Goal: Information Seeking & Learning: Learn about a topic

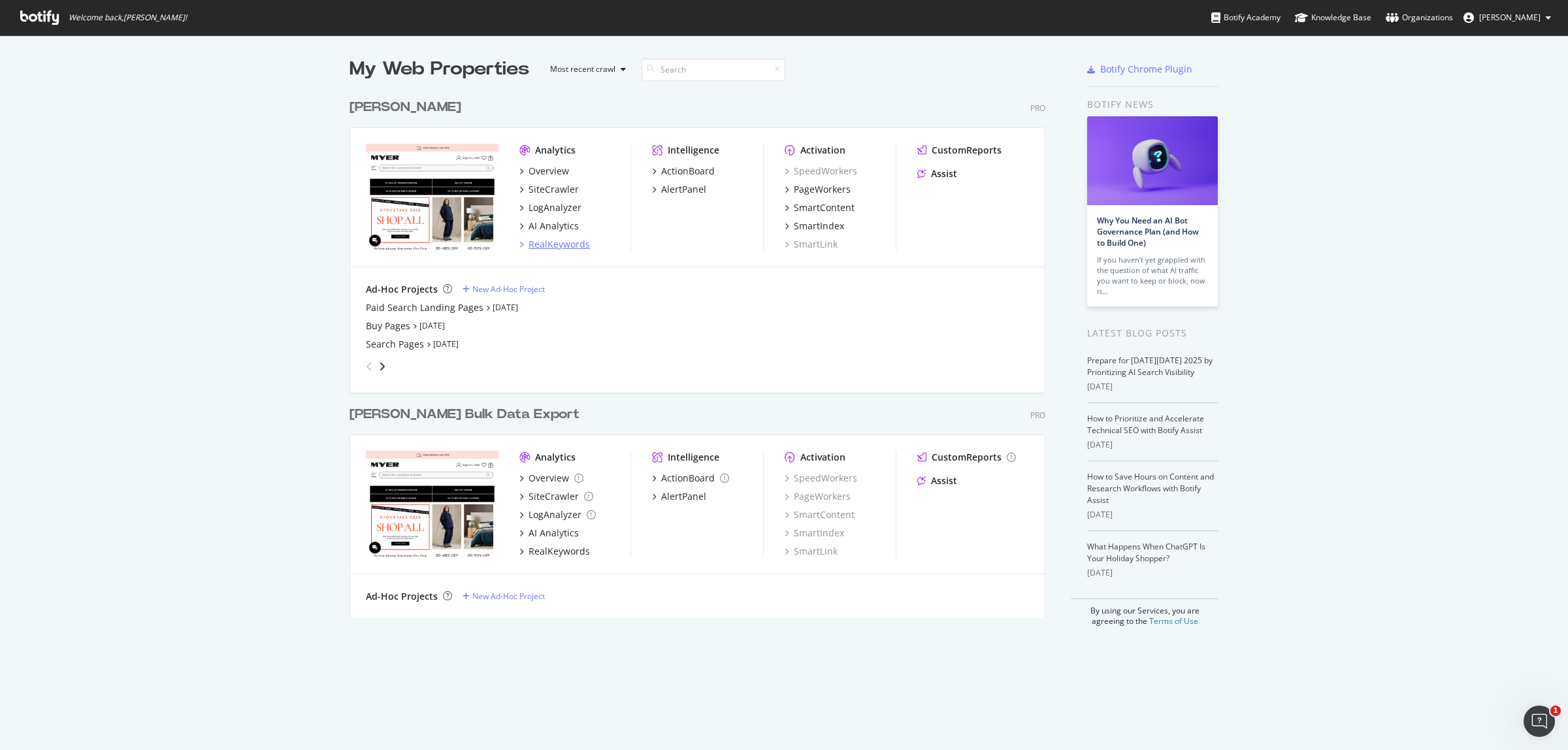
click at [562, 244] on div "RealKeywords" at bounding box center [559, 244] width 62 height 13
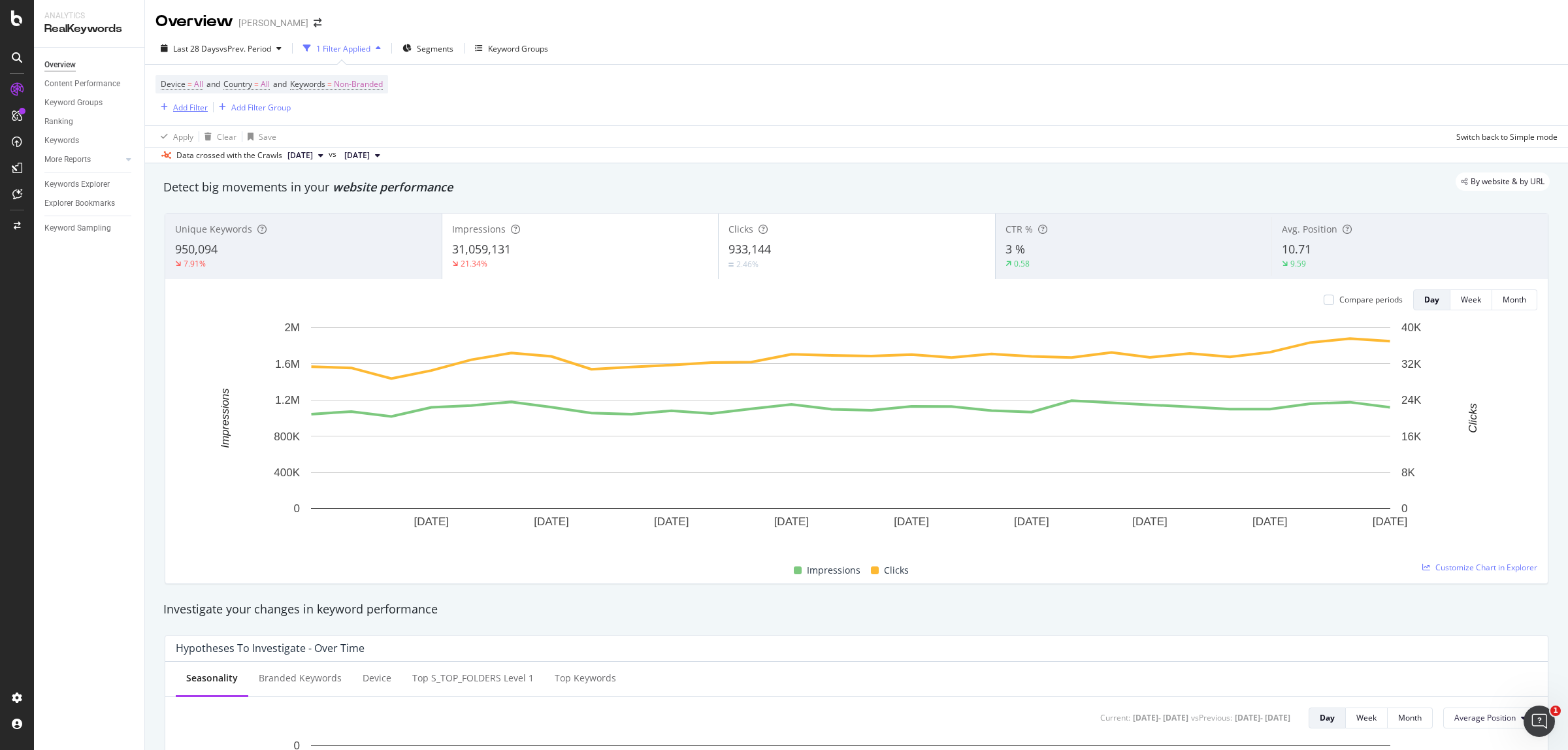
click at [174, 109] on div "Add Filter" at bounding box center [191, 107] width 35 height 11
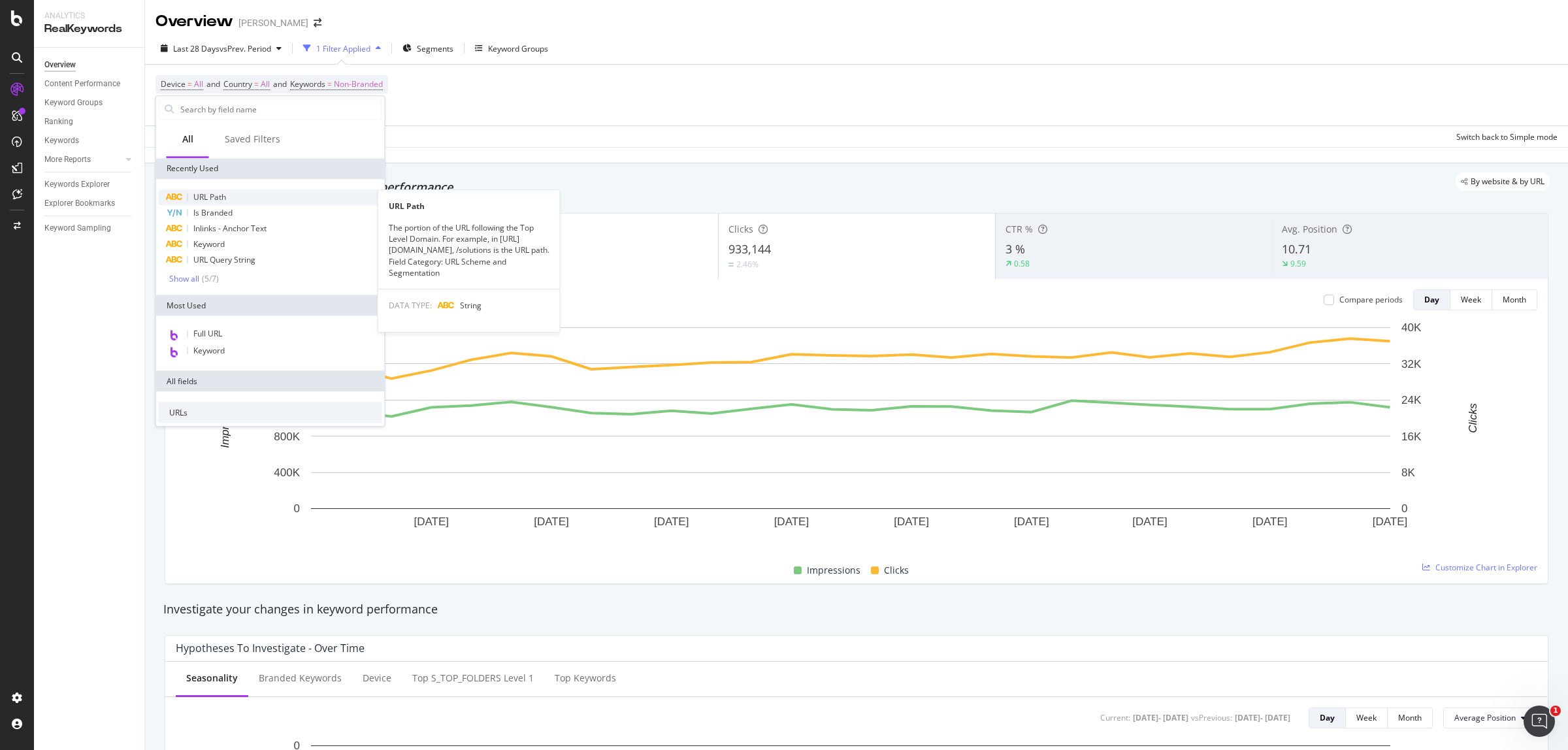
click at [217, 196] on span "URL Path" at bounding box center [210, 197] width 33 height 11
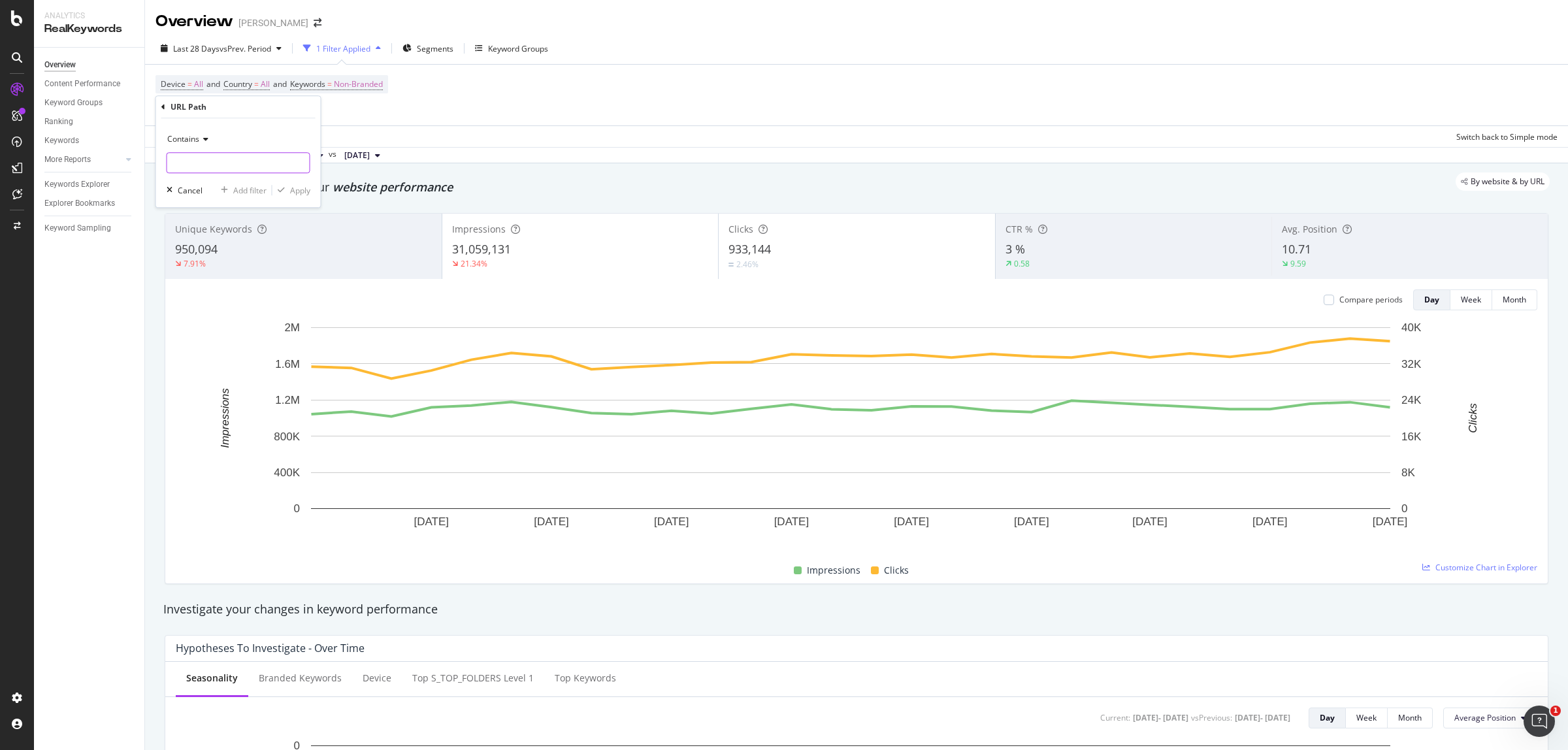
click at [207, 168] on input "text" at bounding box center [239, 163] width 143 height 21
paste input "/content/christmas-gift-ideas"
type input "/content/christmas-gift-ideas"
click at [298, 189] on div "Apply" at bounding box center [300, 190] width 21 height 11
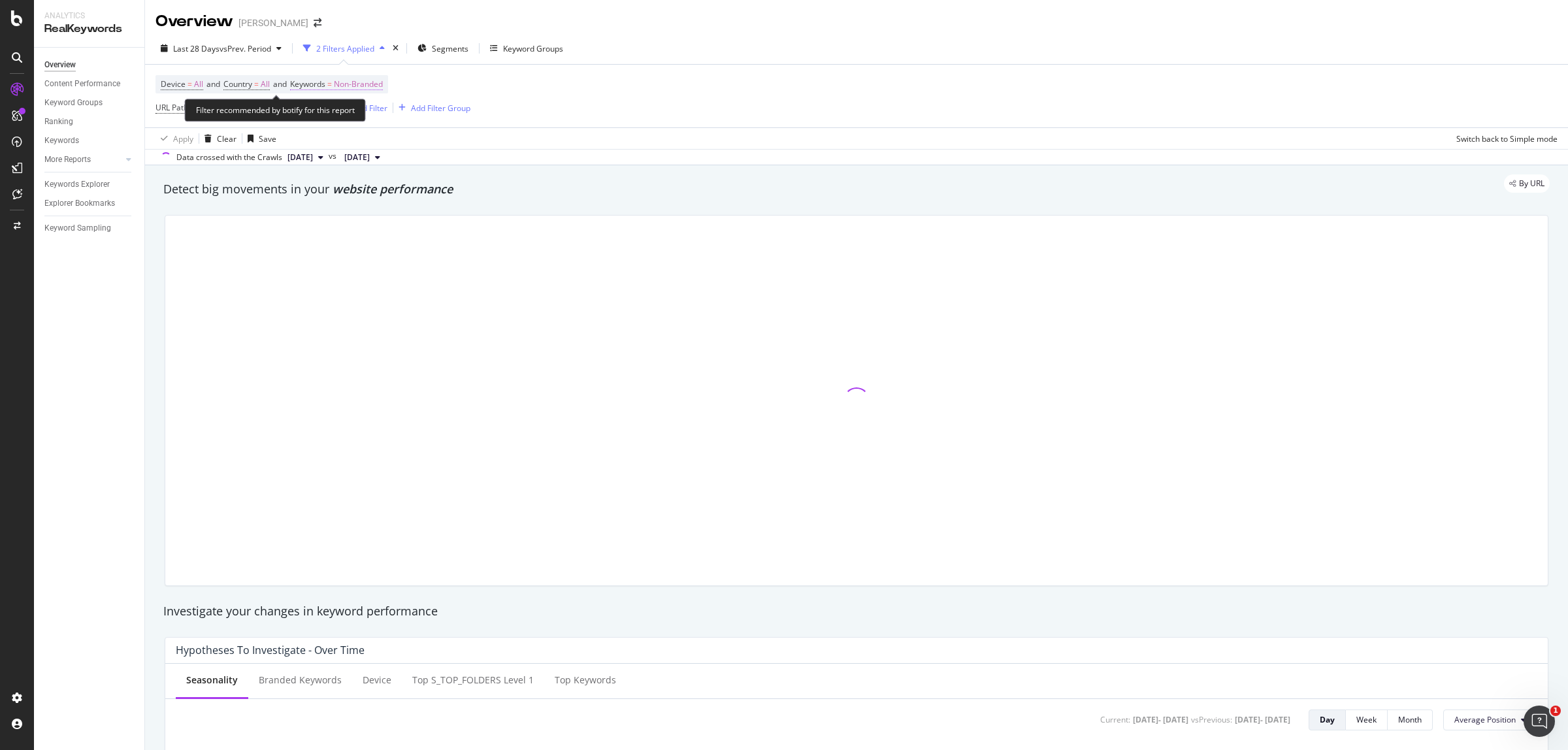
click at [383, 82] on span "Non-Branded" at bounding box center [359, 84] width 49 height 18
click at [360, 112] on span "Non-Branded" at bounding box center [336, 115] width 54 height 11
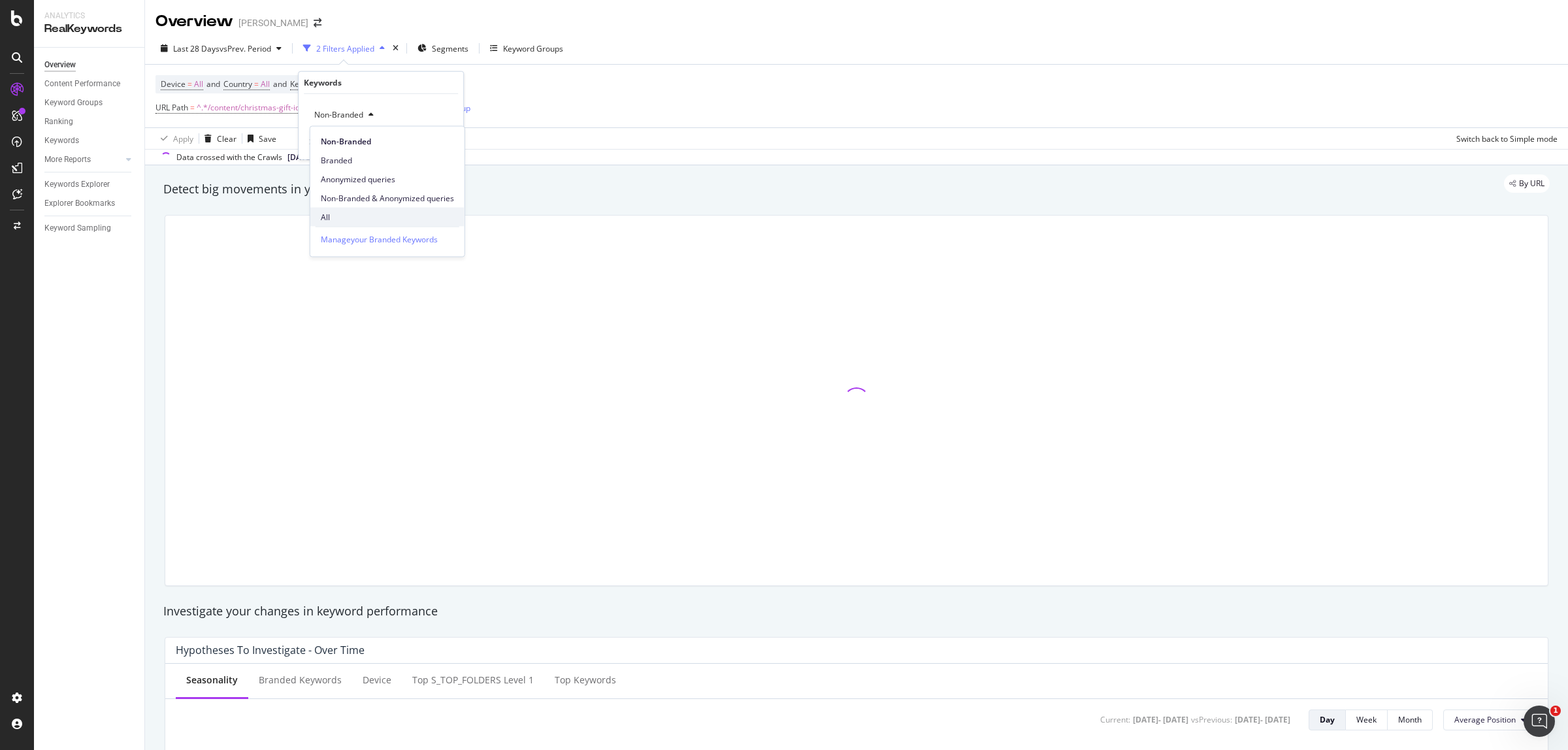
click at [332, 214] on span "All" at bounding box center [387, 217] width 133 height 11
click at [439, 145] on div "Apply" at bounding box center [442, 142] width 21 height 11
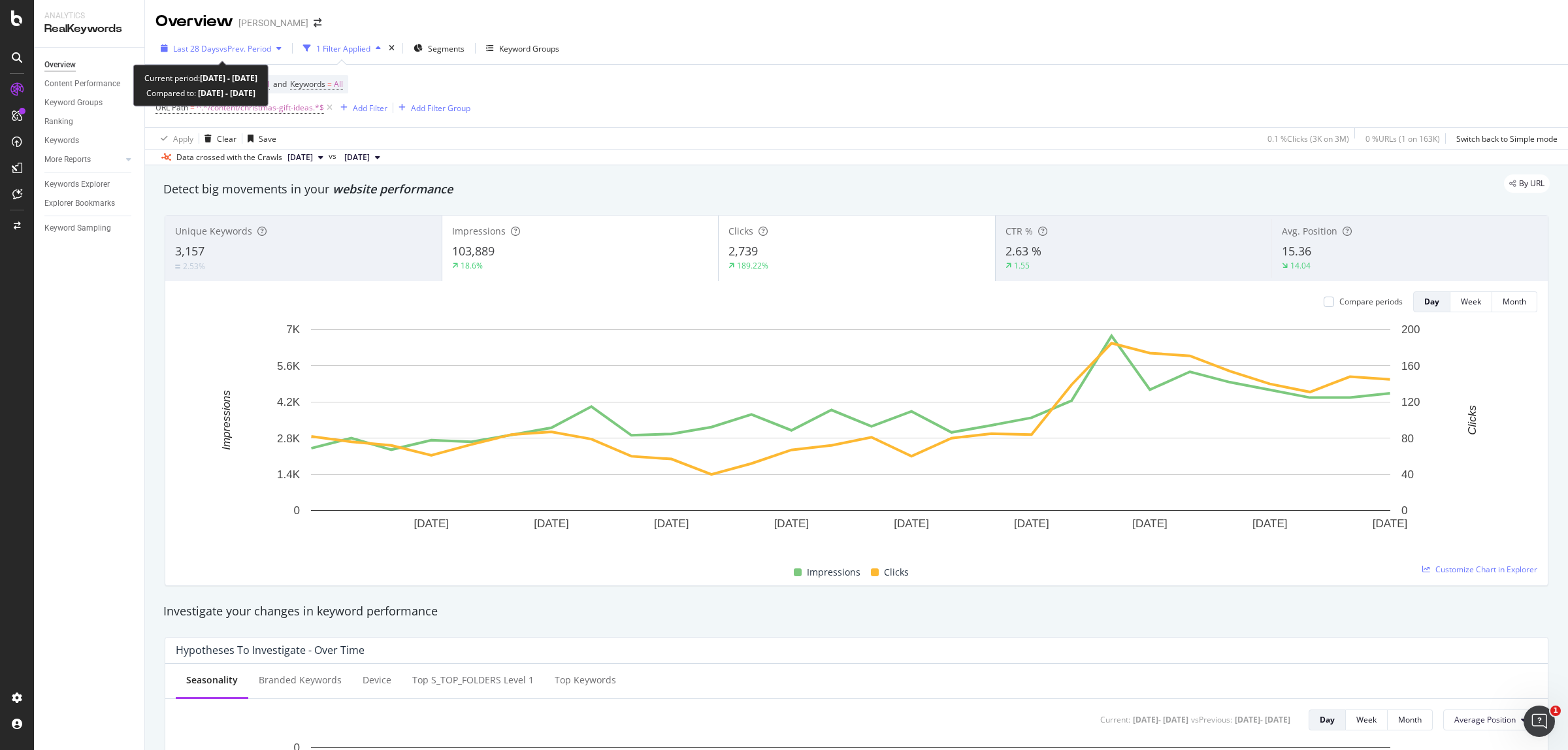
click at [246, 46] on span "vs Prev. Period" at bounding box center [245, 49] width 52 height 11
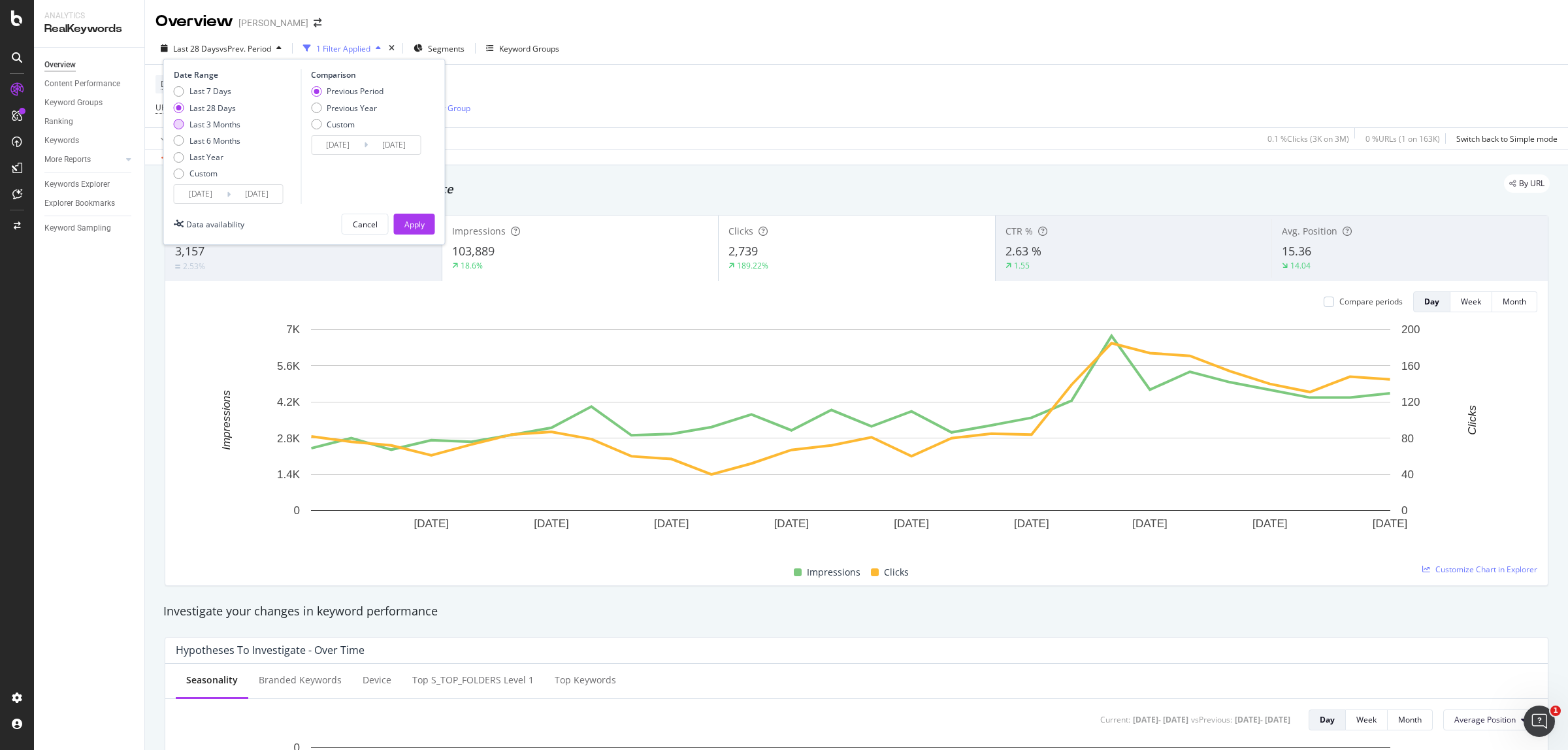
click at [227, 125] on div "Last 3 Months" at bounding box center [214, 125] width 51 height 11
type input "[DATE]"
click at [327, 109] on div "Previous Year" at bounding box center [352, 108] width 50 height 11
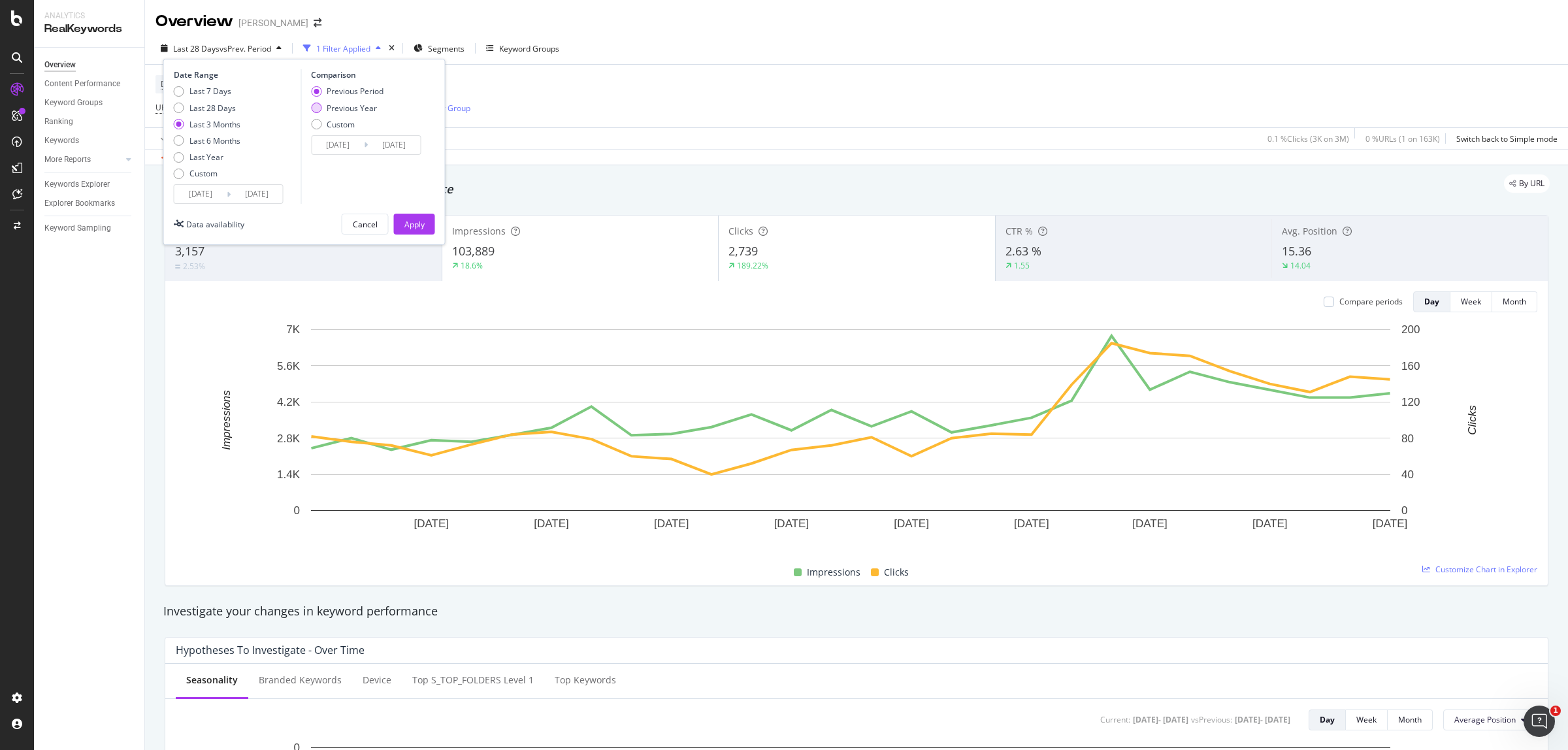
type input "[DATE]"
click at [419, 220] on div "Apply" at bounding box center [414, 224] width 21 height 11
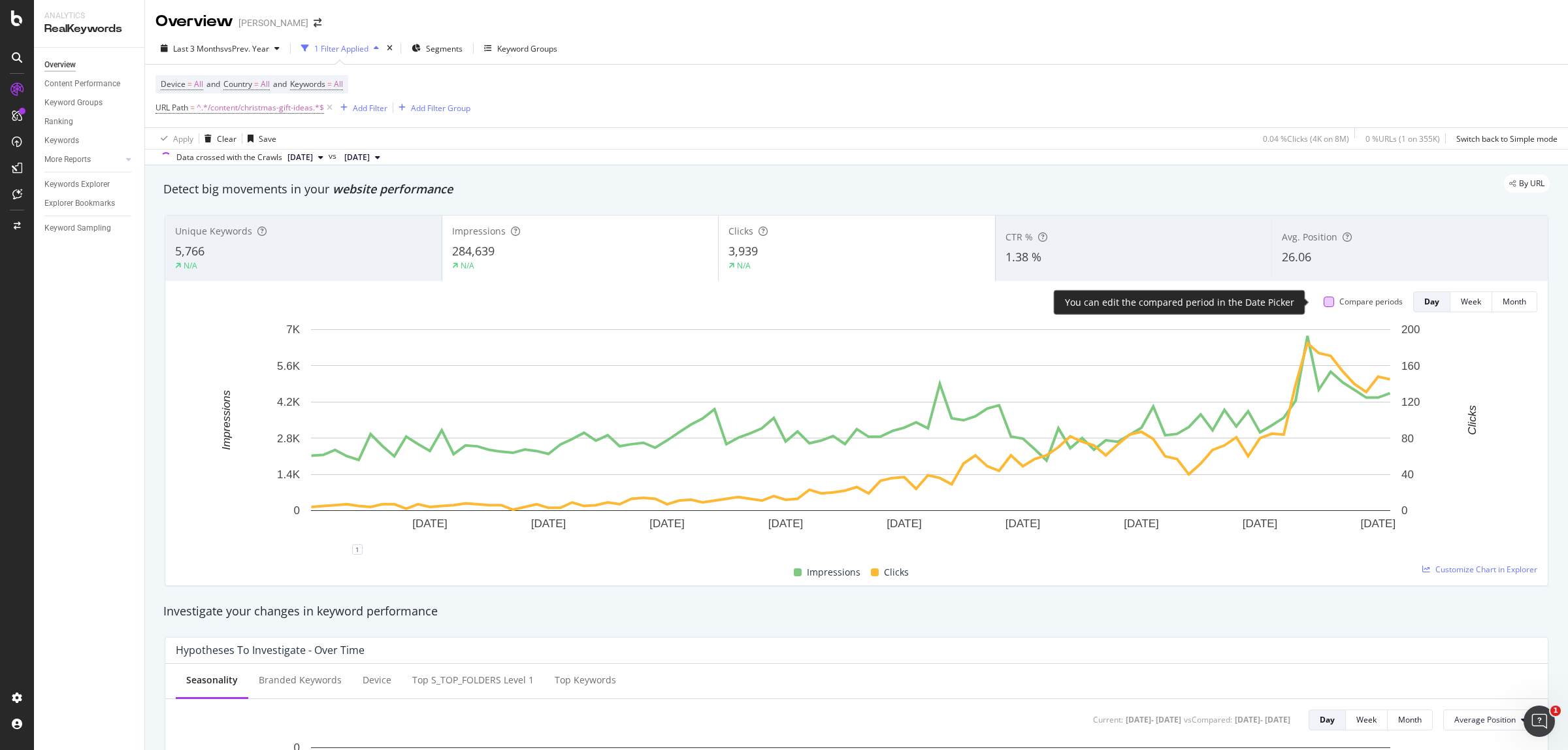
click at [1324, 305] on div at bounding box center [1329, 302] width 11 height 11
click at [1326, 299] on icon at bounding box center [1329, 302] width 6 height 7
click at [1324, 299] on div at bounding box center [1329, 302] width 11 height 11
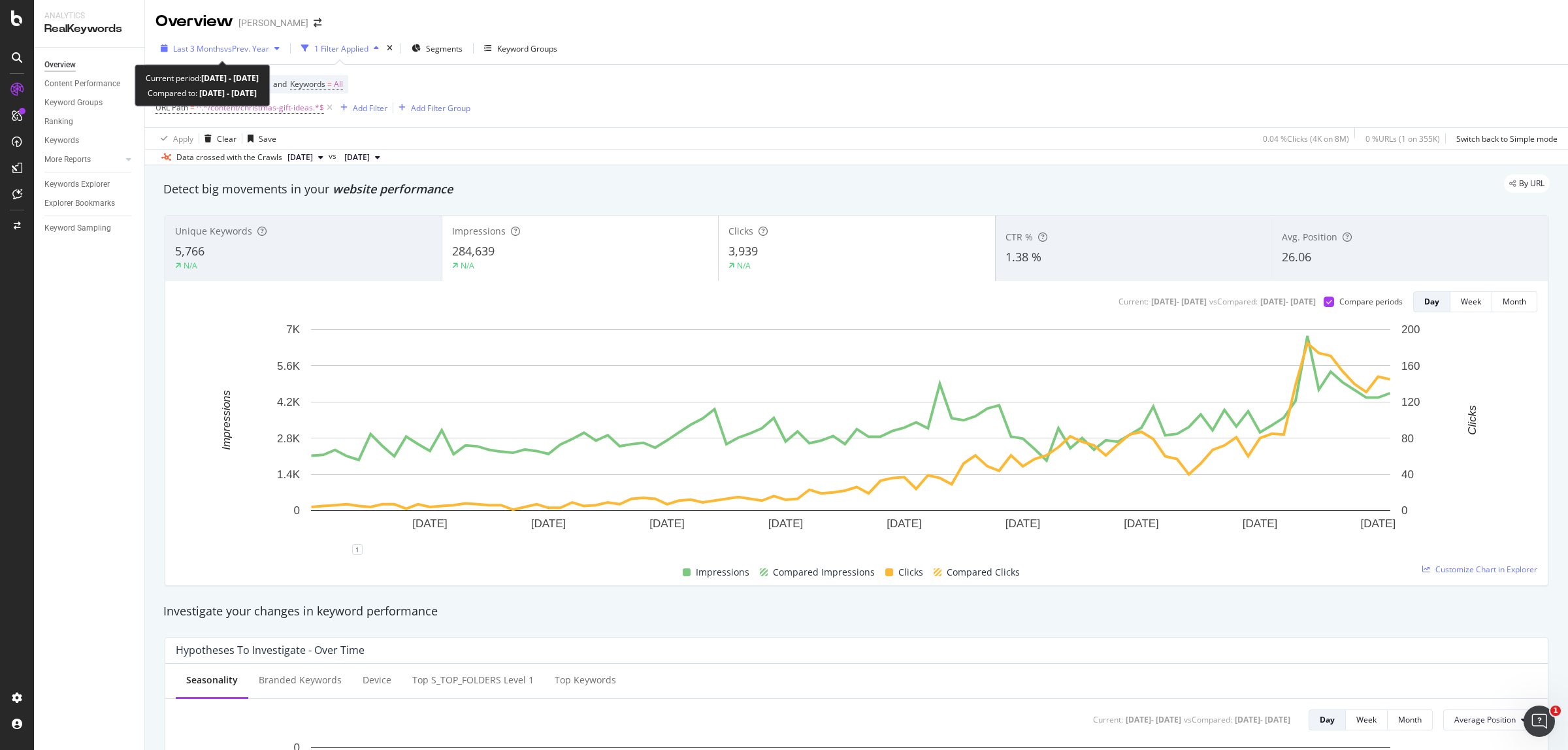
click at [247, 49] on span "vs Prev. Year" at bounding box center [246, 49] width 45 height 11
click at [768, 109] on div "Device = All and Country = All and Keywords = All URL Path = ^.*/content/christ…" at bounding box center [857, 96] width 1402 height 63
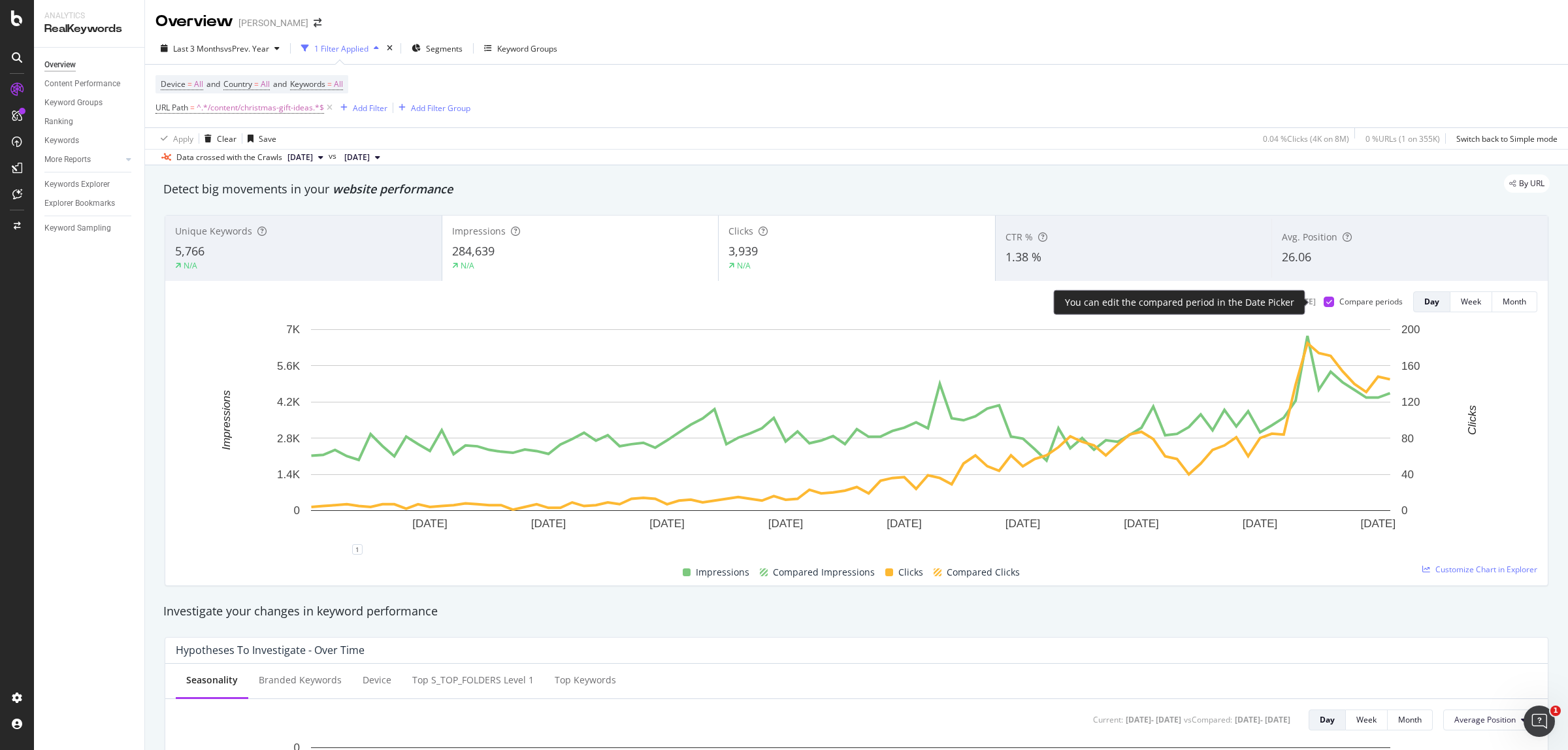
click at [1324, 302] on div at bounding box center [1329, 302] width 11 height 11
